Goal: Task Accomplishment & Management: Manage account settings

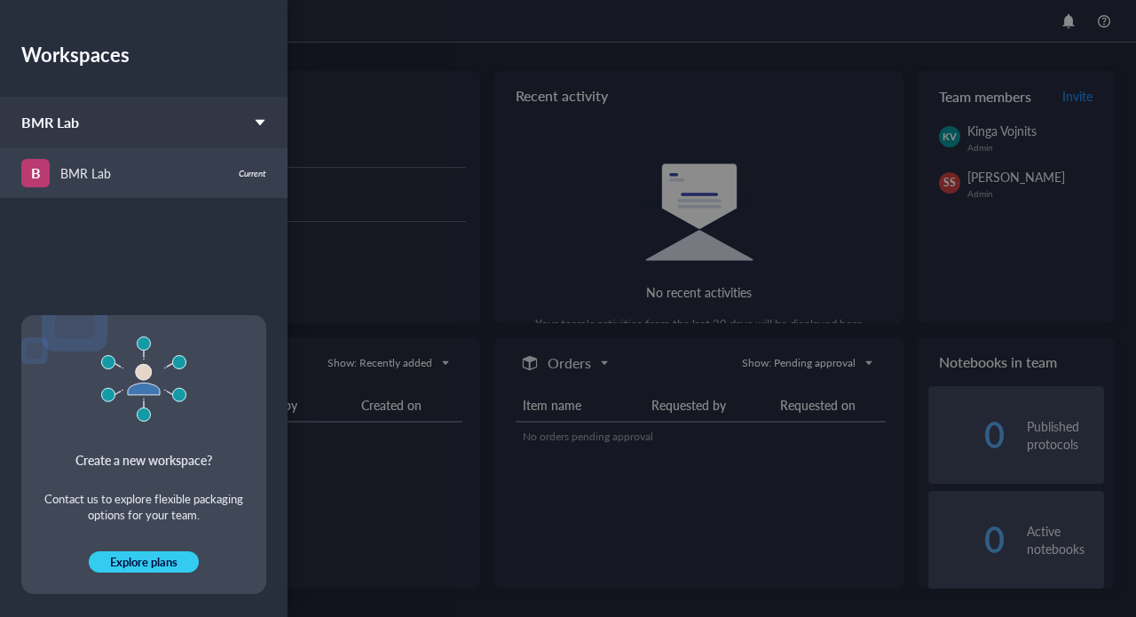
click at [109, 167] on div "BMR Lab" at bounding box center [85, 173] width 51 height 20
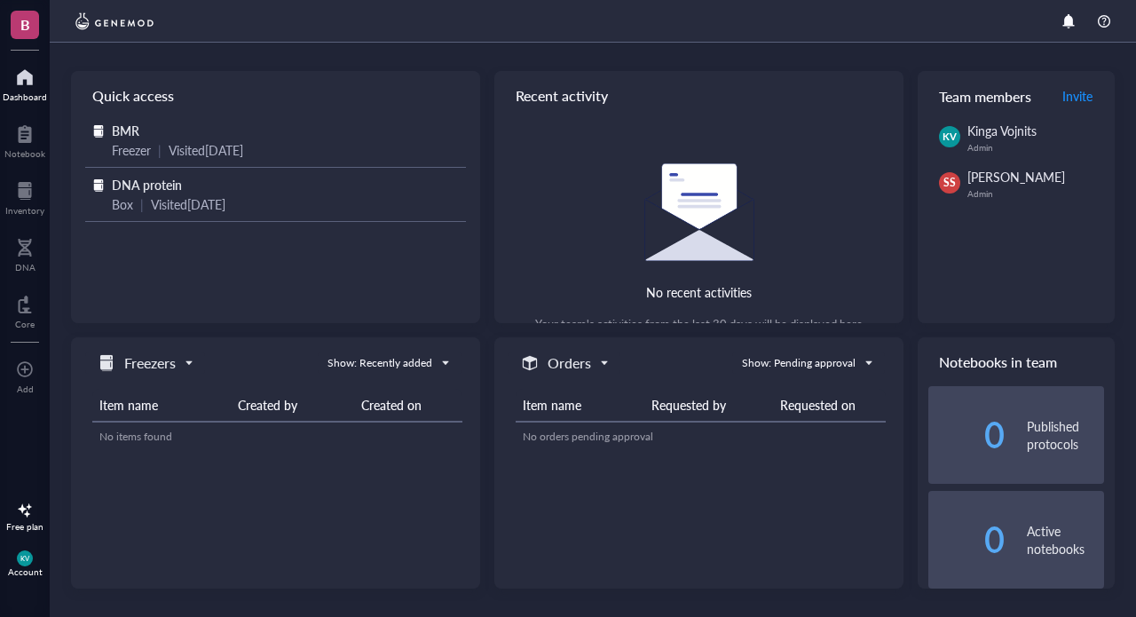
click at [18, 83] on div at bounding box center [25, 77] width 44 height 28
click at [25, 87] on div at bounding box center [25, 77] width 44 height 28
click at [1014, 94] on div "Team members Invite" at bounding box center [1016, 96] width 197 height 50
click at [1084, 96] on span "Invite" at bounding box center [1077, 96] width 30 height 18
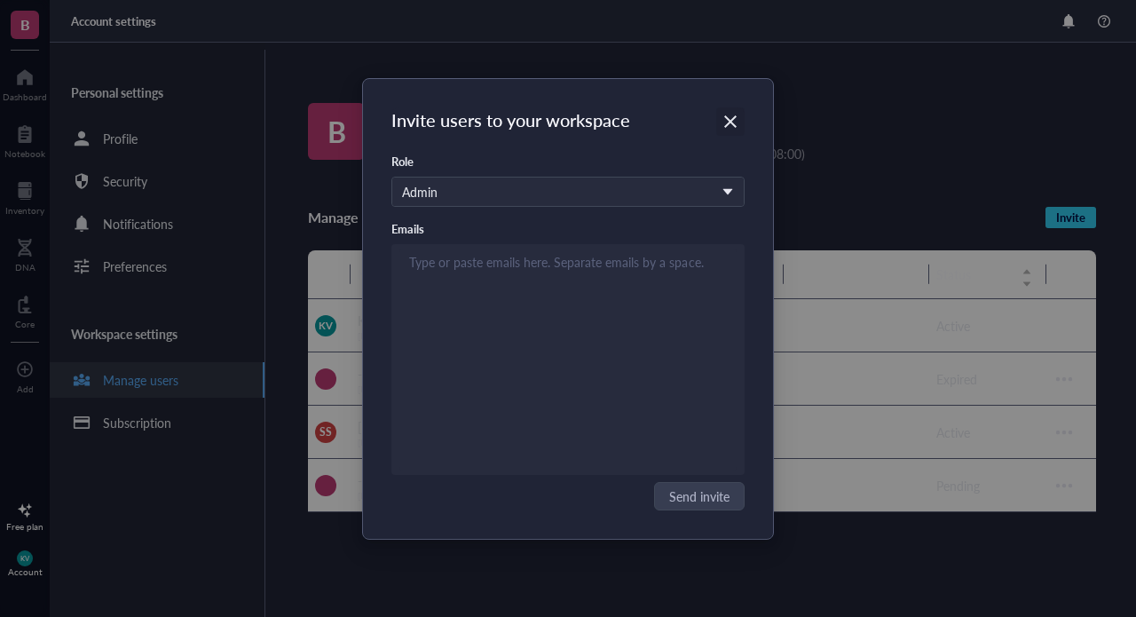
click at [730, 119] on icon "Close" at bounding box center [730, 121] width 12 height 12
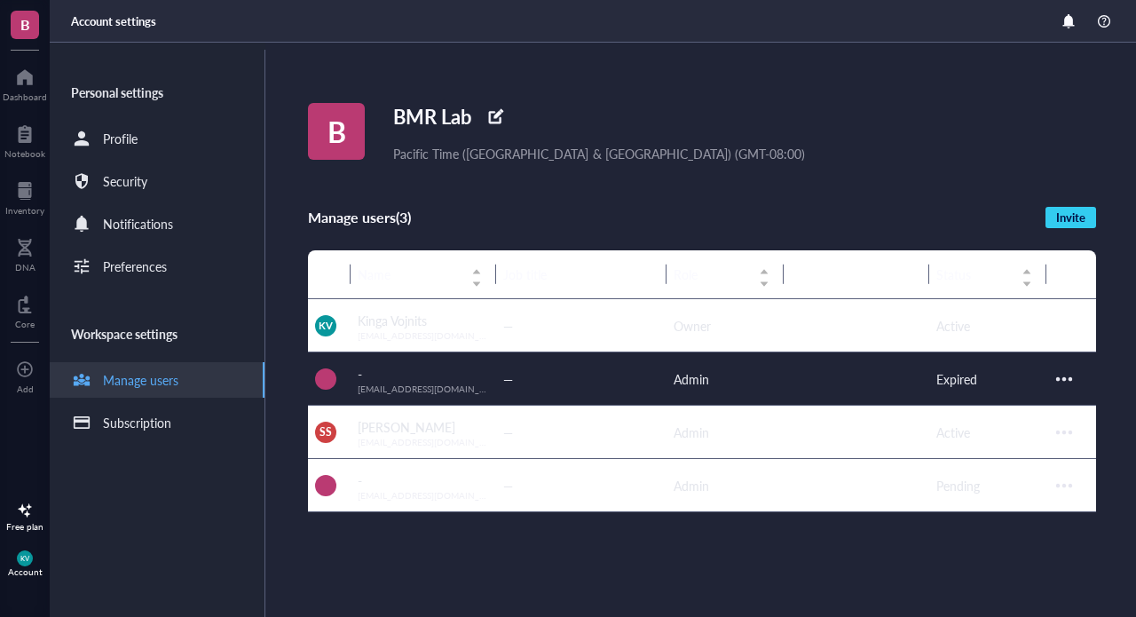
click at [1070, 375] on div at bounding box center [1064, 379] width 28 height 28
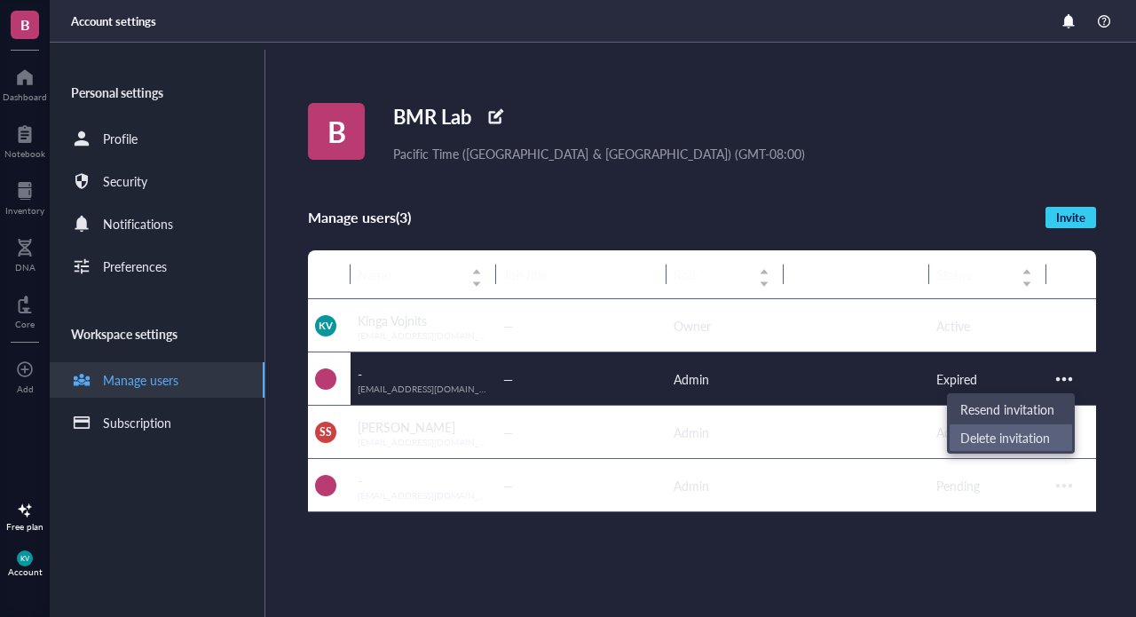
click at [1033, 434] on span "Delete invitation" at bounding box center [1010, 438] width 101 height 20
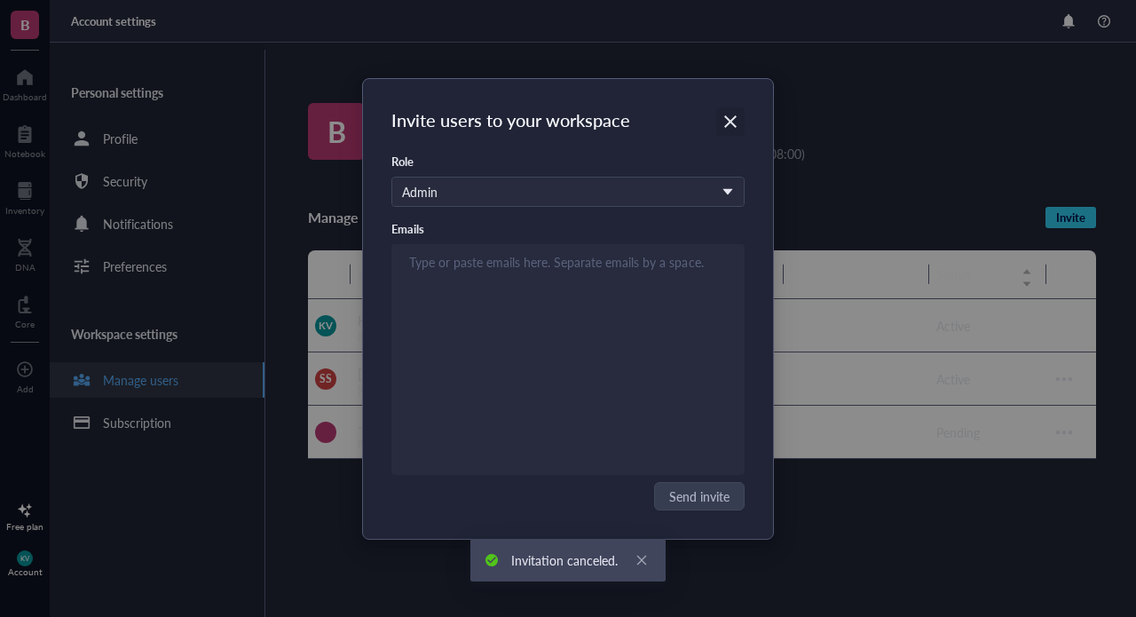
click at [733, 110] on div "Close" at bounding box center [730, 121] width 28 height 28
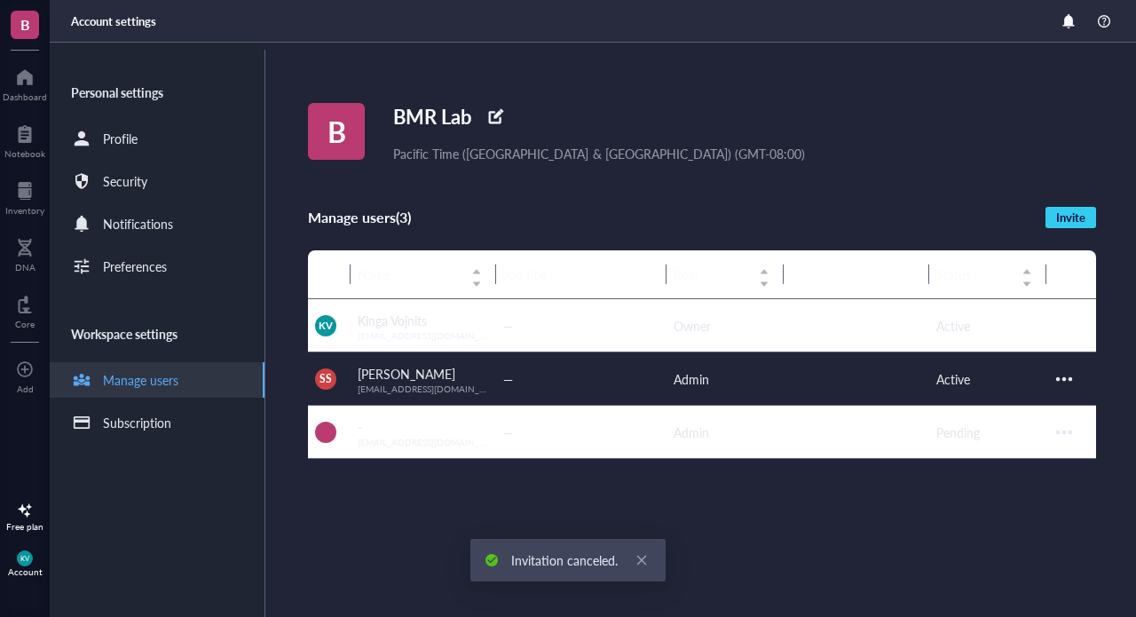
click at [1069, 375] on div at bounding box center [1064, 379] width 28 height 28
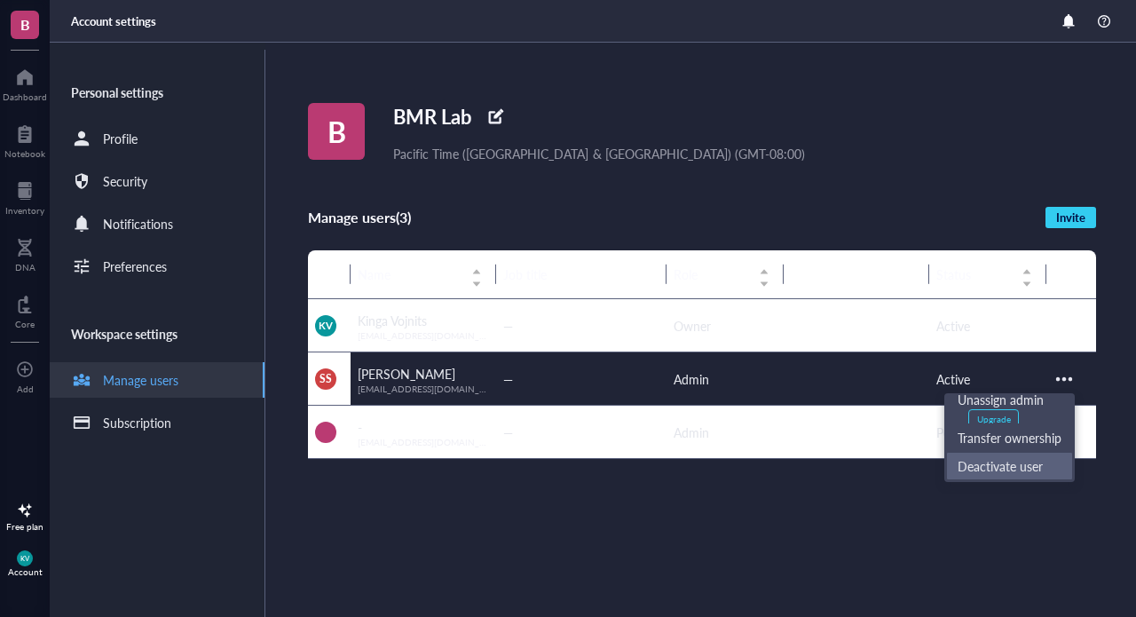
click at [1025, 462] on span "Deactivate user" at bounding box center [1010, 466] width 104 height 20
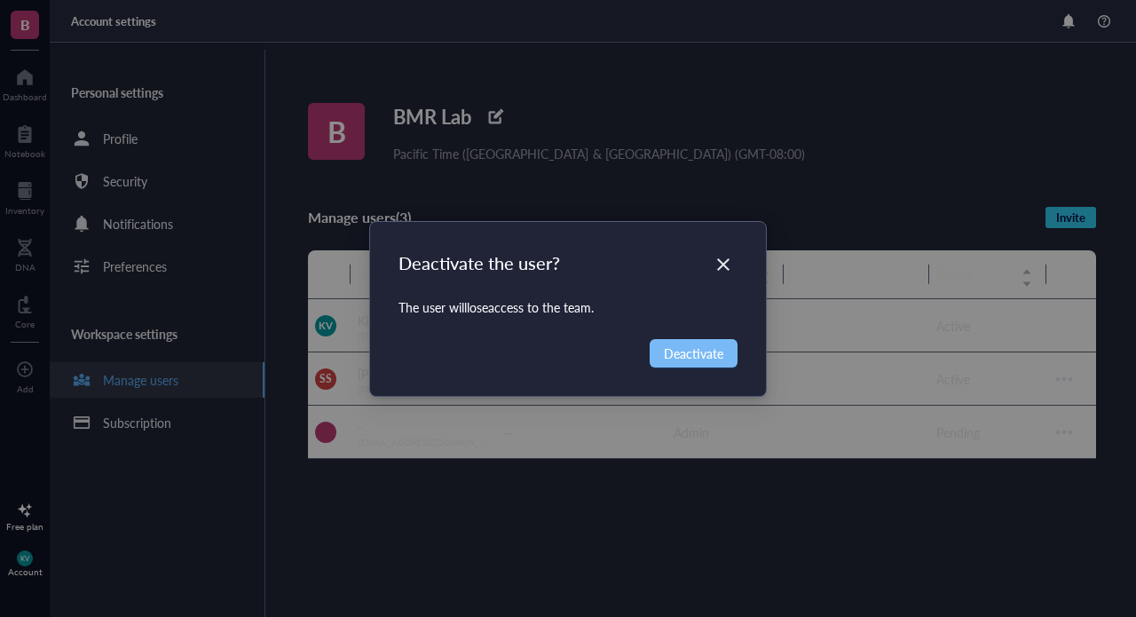
click at [709, 358] on span "Deactivate" at bounding box center [693, 353] width 59 height 20
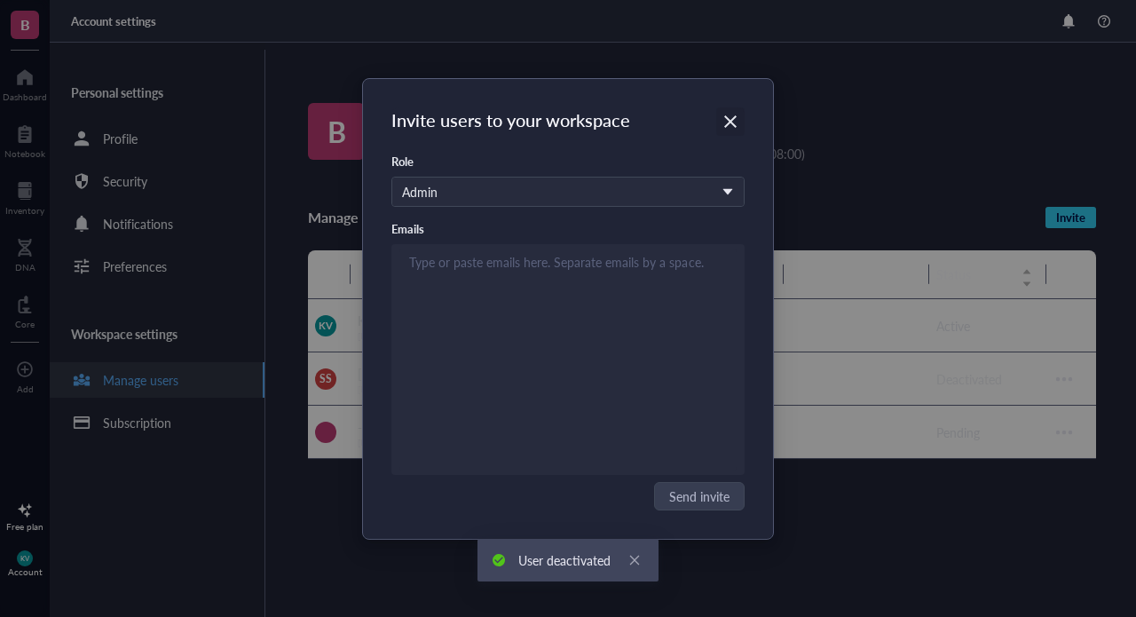
click at [734, 114] on icon "Close" at bounding box center [730, 121] width 17 height 17
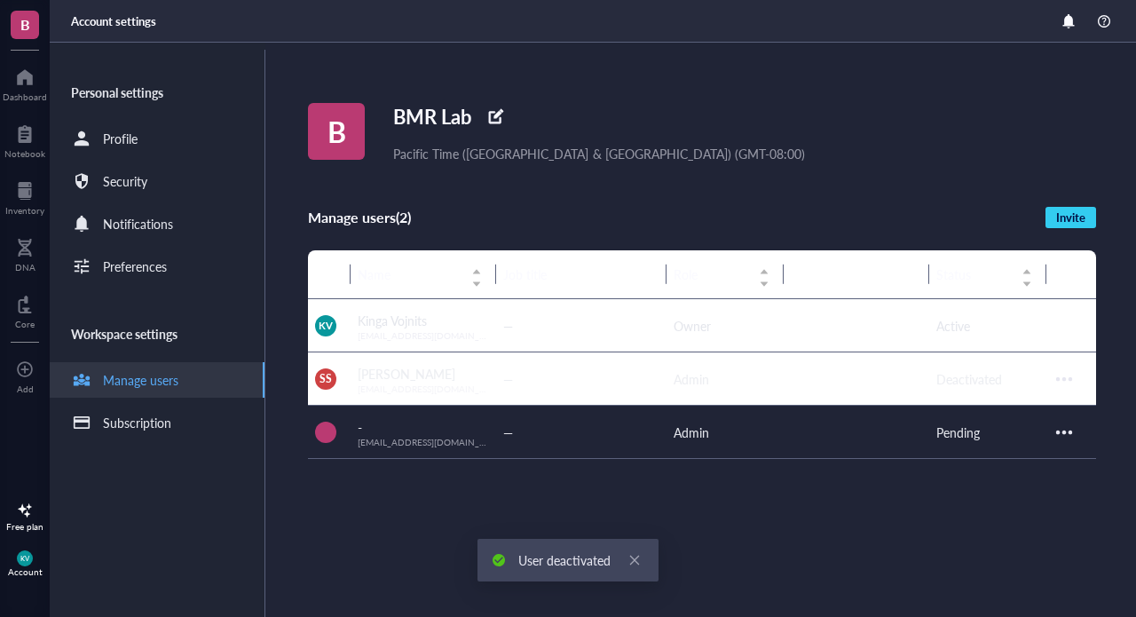
click at [1070, 427] on div at bounding box center [1064, 432] width 28 height 28
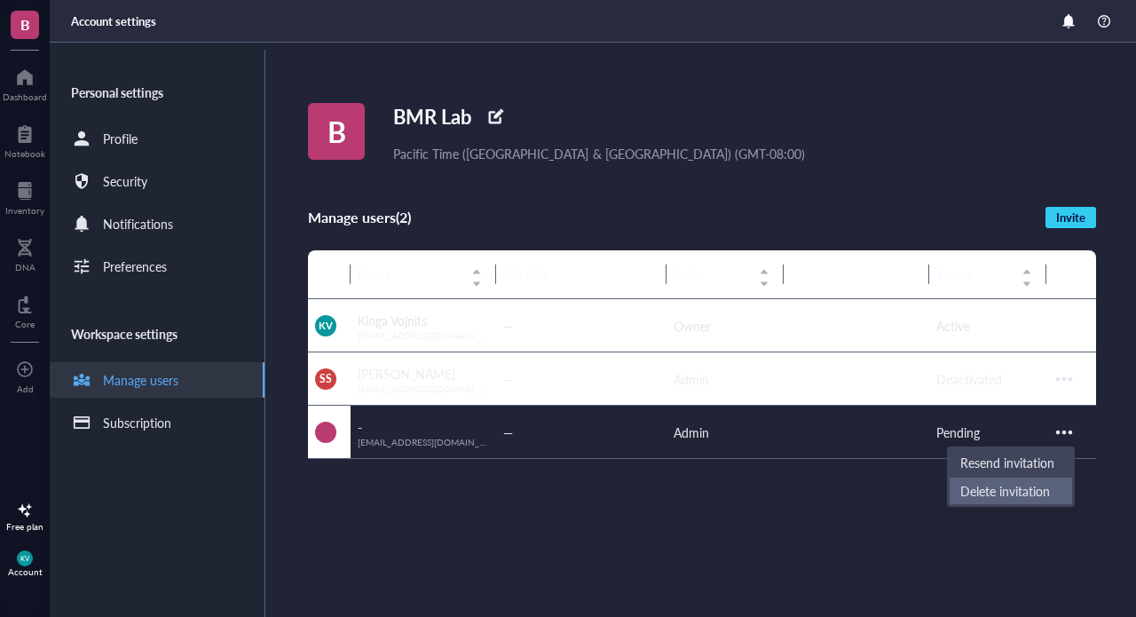
click at [1029, 490] on span "Delete invitation" at bounding box center [1010, 491] width 101 height 20
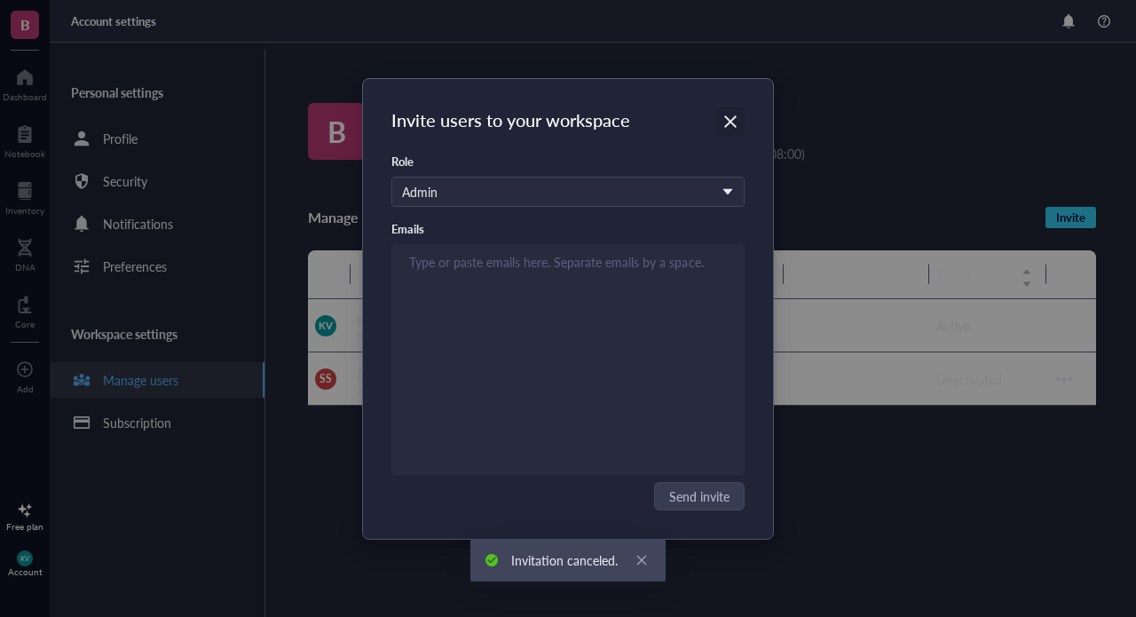
click at [727, 121] on icon "Close" at bounding box center [730, 121] width 17 height 17
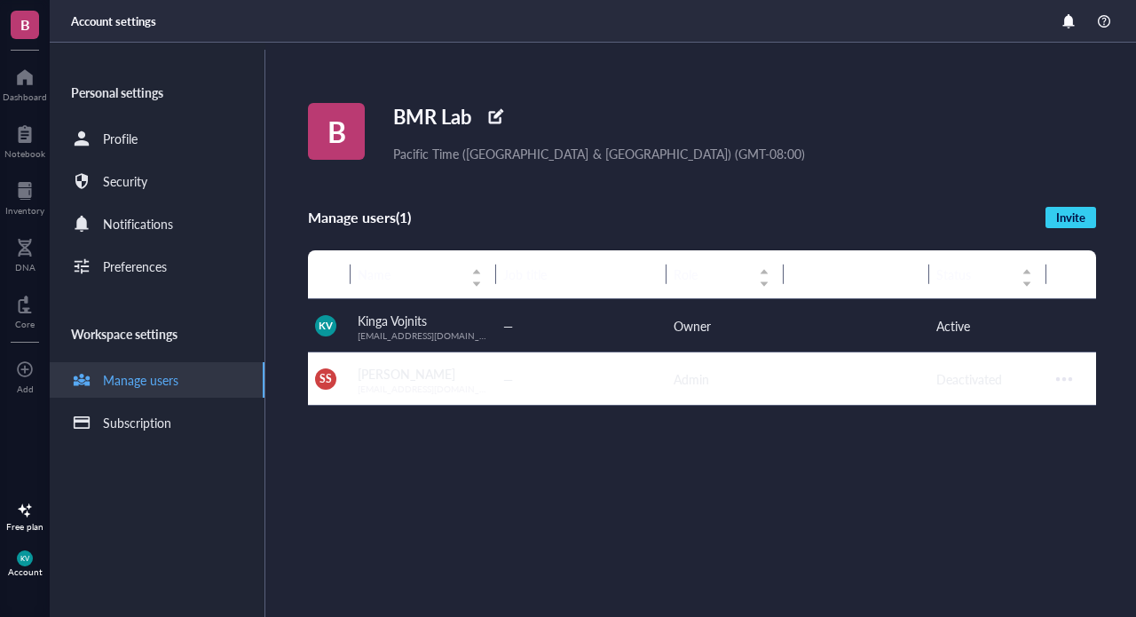
click at [412, 325] on span "Kinga Vojnits" at bounding box center [392, 321] width 69 height 18
click at [508, 323] on span "—" at bounding box center [508, 326] width 10 height 18
click at [1064, 312] on td at bounding box center [1071, 325] width 50 height 53
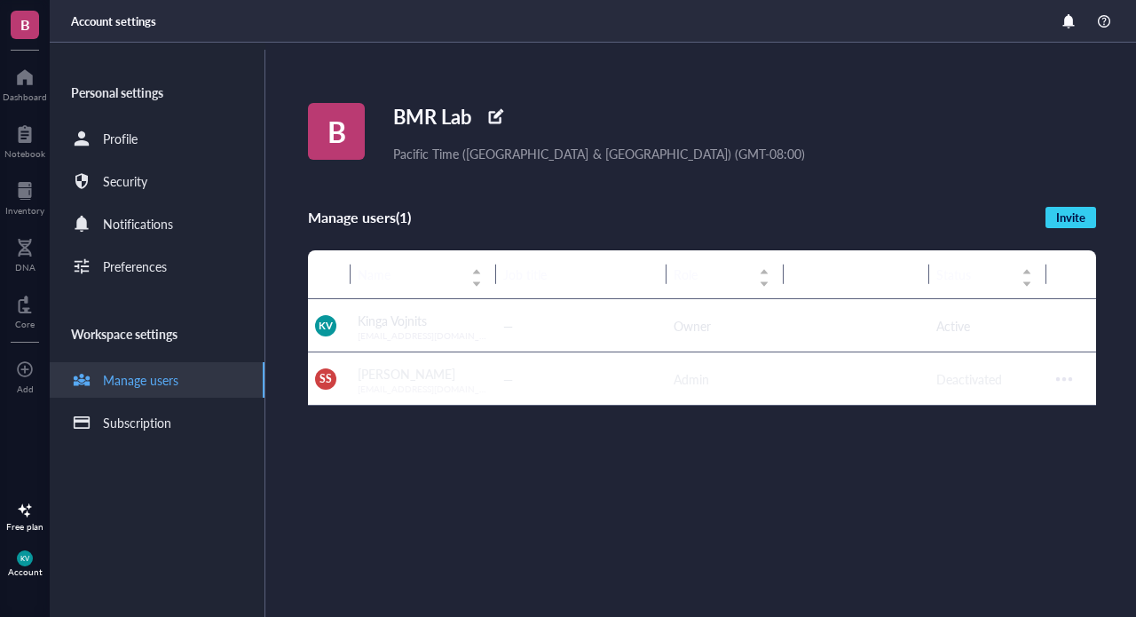
click at [123, 390] on div "Manage users" at bounding box center [124, 379] width 107 height 21
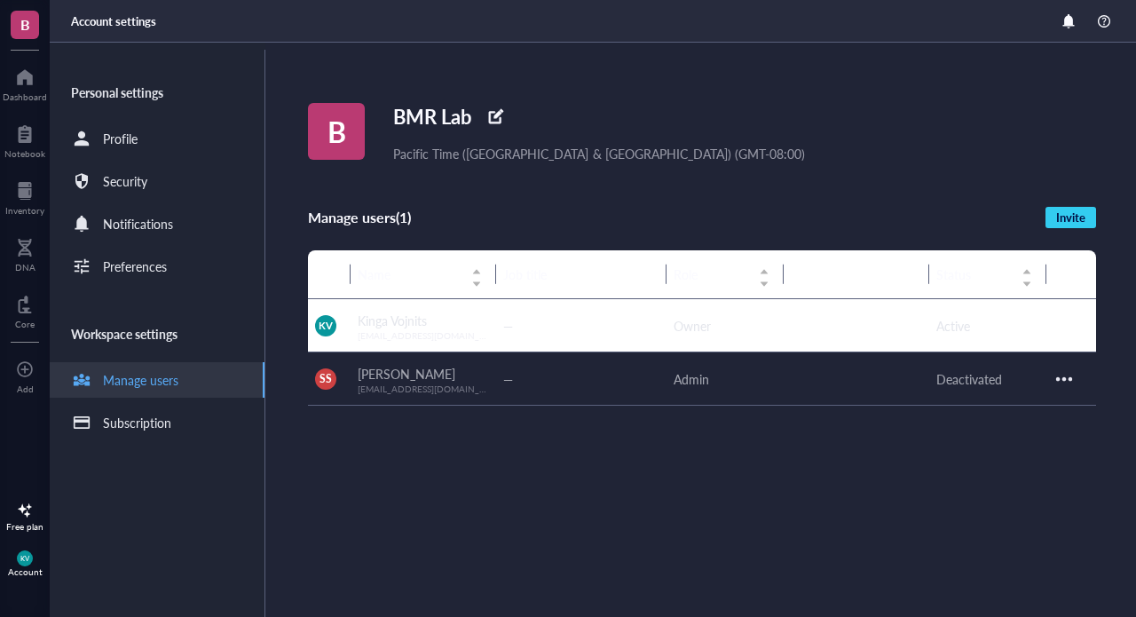
click at [1070, 372] on div at bounding box center [1064, 379] width 28 height 28
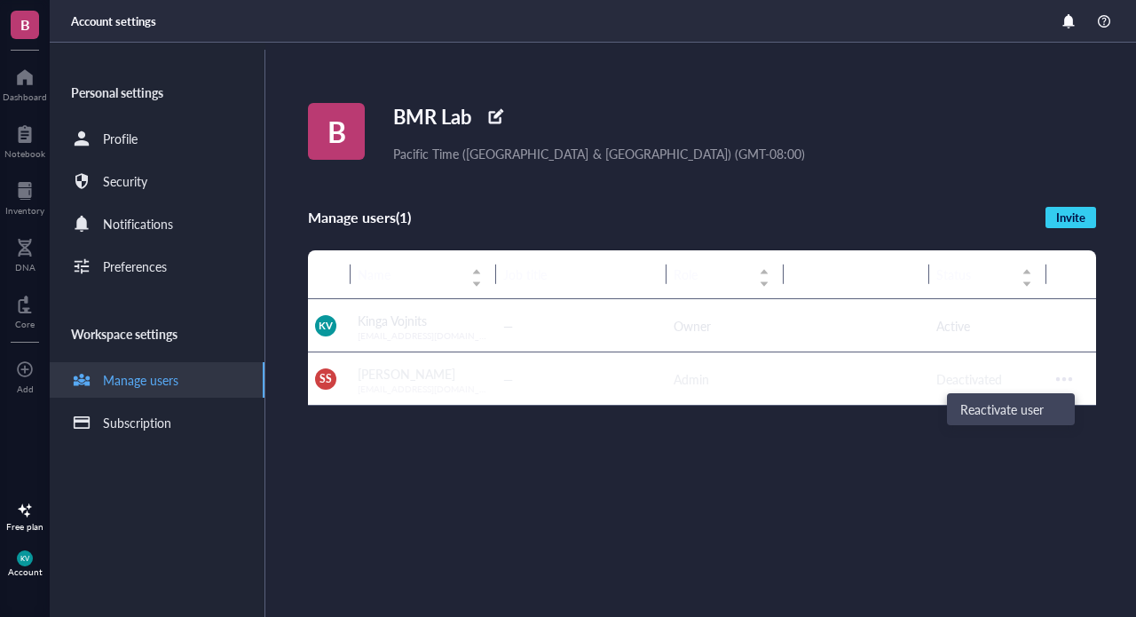
click at [1053, 493] on div "B BMR Lab Pacific Time ([GEOGRAPHIC_DATA] & [GEOGRAPHIC_DATA]) (GMT-08:00) Mana…" at bounding box center [722, 330] width 828 height 574
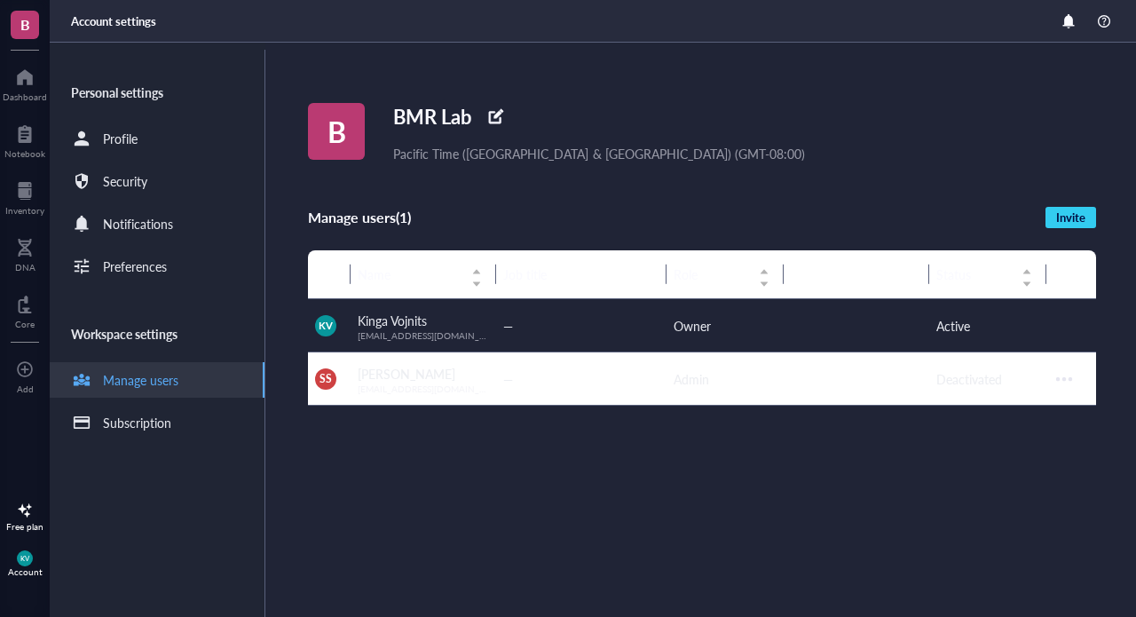
click at [1079, 322] on td at bounding box center [1071, 325] width 50 height 53
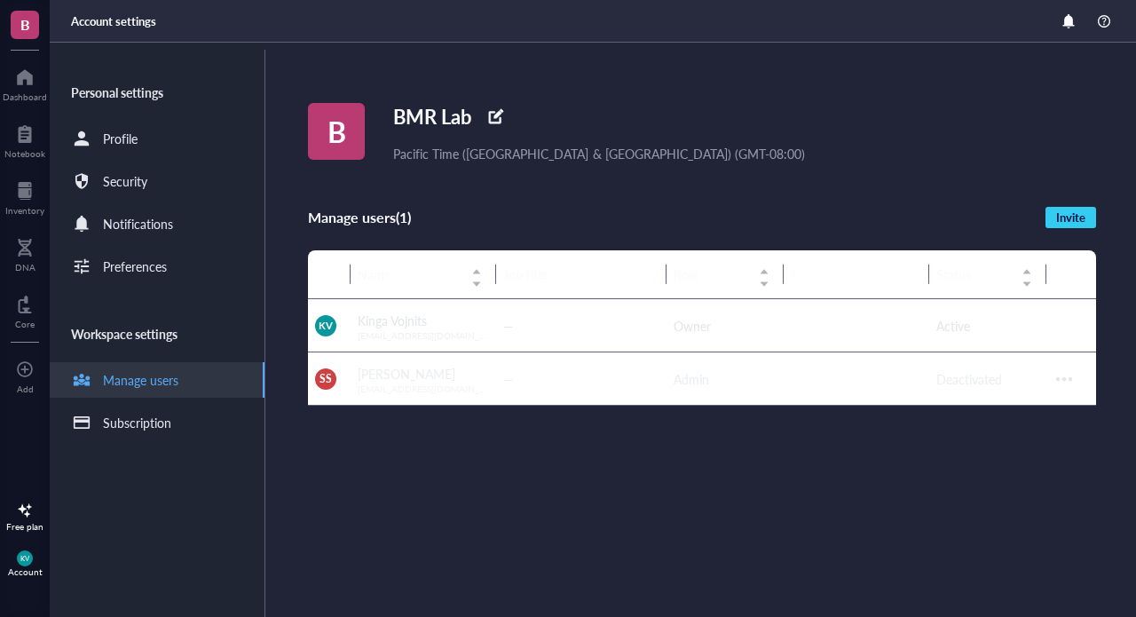
click at [33, 20] on span "B" at bounding box center [25, 25] width 28 height 28
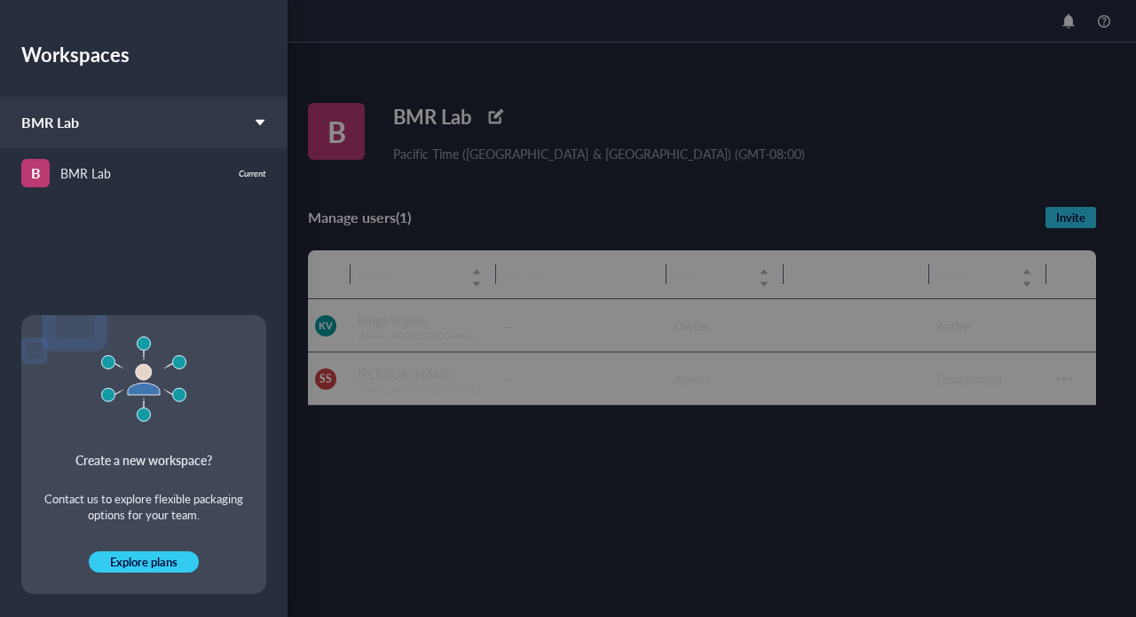
click at [264, 115] on div "BMR Lab" at bounding box center [144, 122] width 288 height 51
click at [59, 130] on span "BMR Lab" at bounding box center [50, 122] width 58 height 20
